Goal: Information Seeking & Learning: Learn about a topic

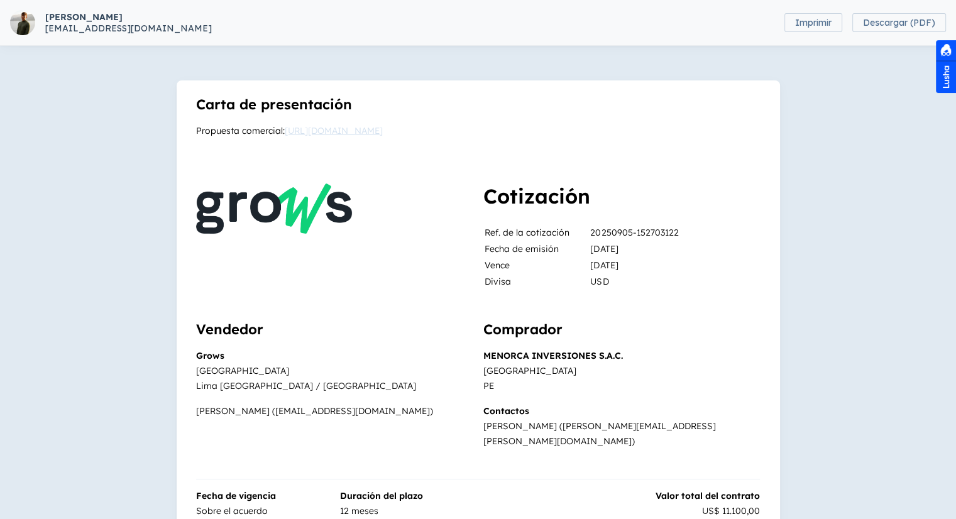
click at [309, 131] on link "[URL][DOMAIN_NAME]" at bounding box center [334, 130] width 98 height 11
click at [357, 134] on link "[URL][DOMAIN_NAME]" at bounding box center [334, 130] width 98 height 11
click at [349, 131] on link "[URL][DOMAIN_NAME]" at bounding box center [334, 130] width 98 height 11
click at [383, 129] on link "[URL][DOMAIN_NAME]" at bounding box center [334, 130] width 98 height 11
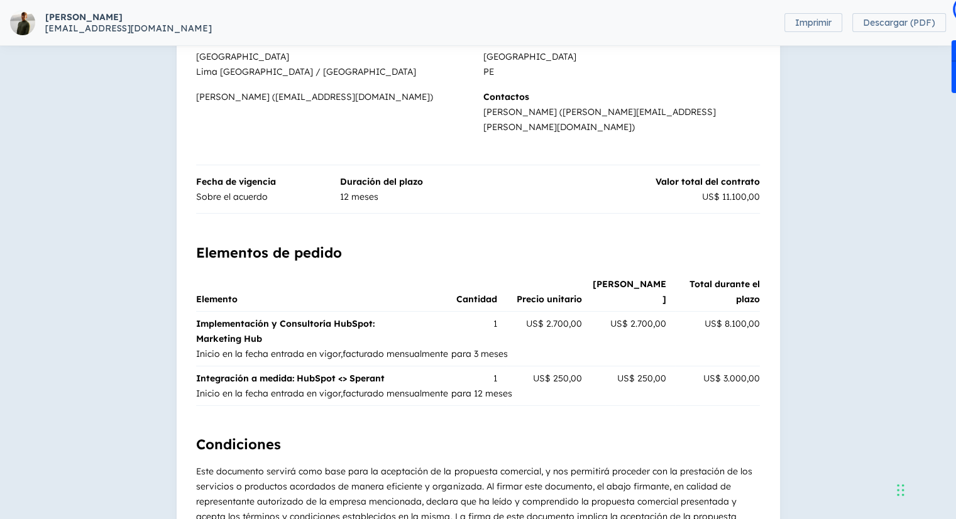
scroll to position [377, 0]
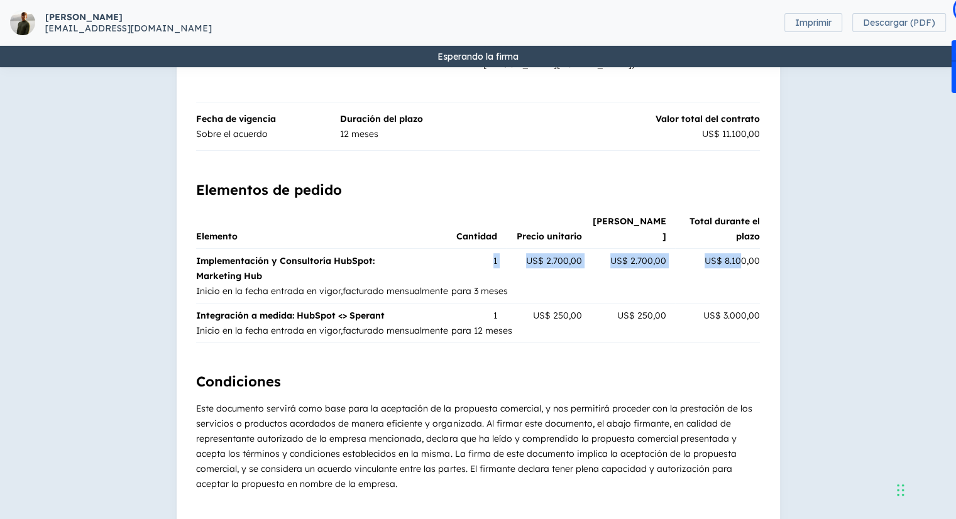
drag, startPoint x: 479, startPoint y: 237, endPoint x: 739, endPoint y: 240, distance: 260.4
click at [739, 248] on tr "Implementación y Consultoría HubSpot: Marketing Hub 1 US$ 2.700,00 US$ 2.700,00…" at bounding box center [477, 265] width 563 height 35
click at [739, 255] on span "US$ 8.100,00" at bounding box center [732, 260] width 55 height 11
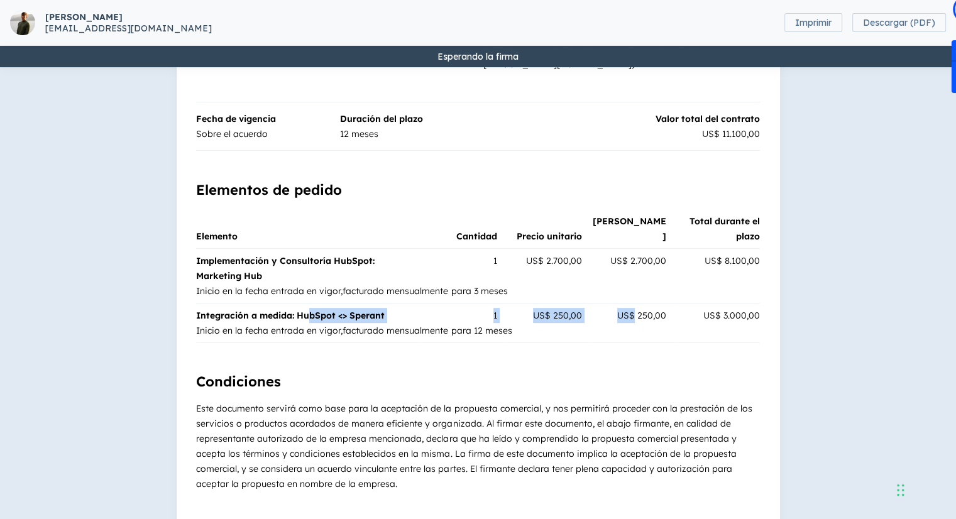
drag, startPoint x: 312, startPoint y: 304, endPoint x: 636, endPoint y: 304, distance: 324.5
click at [636, 304] on tr "Integración a medida: HubSpot <> Sperant 1 US$ 250,00 US$ 250,00 US$ 3.000,00" at bounding box center [477, 313] width 563 height 20
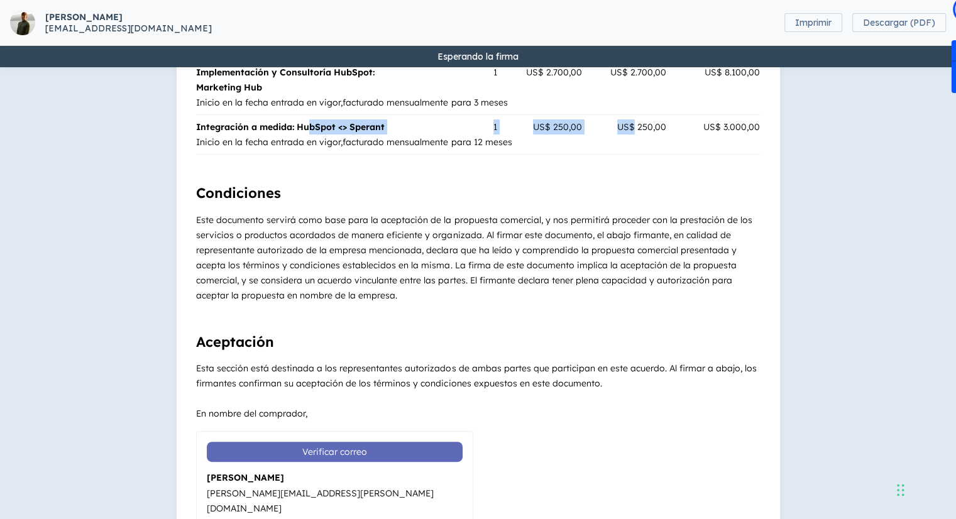
scroll to position [566, 0]
